Goal: Task Accomplishment & Management: Manage account settings

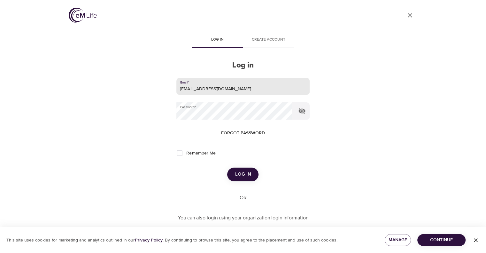
drag, startPoint x: 223, startPoint y: 92, endPoint x: 115, endPoint y: 86, distance: 108.2
click at [117, 87] on div "User Profile Log in Create account Log in Email   * [EMAIL_ADDRESS][DOMAIN_NAME…" at bounding box center [243, 126] width 365 height 253
type input "[EMAIL_ADDRESS][PERSON_NAME][DOMAIN_NAME]"
click at [136, 112] on div "User Profile Log in Create account Log in Email   * [EMAIL_ADDRESS][PERSON_NAME…" at bounding box center [243, 126] width 365 height 253
click at [182, 151] on input "Remember Me" at bounding box center [179, 152] width 13 height 13
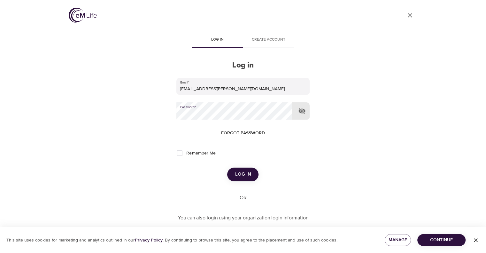
checkbox input "true"
click at [242, 178] on span "Log in" at bounding box center [243, 174] width 16 height 8
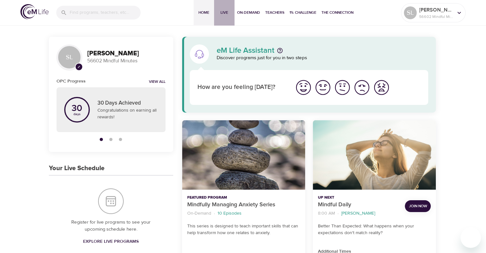
drag, startPoint x: 222, startPoint y: 10, endPoint x: 222, endPoint y: 20, distance: 10.2
click at [222, 10] on span "Live" at bounding box center [224, 12] width 15 height 7
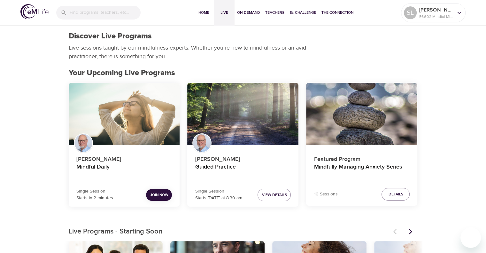
click at [158, 193] on span "Join Now" at bounding box center [159, 195] width 18 height 7
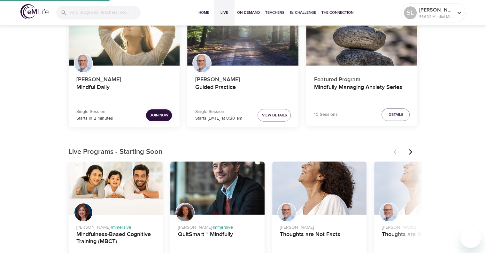
scroll to position [96, 0]
